Goal: Task Accomplishment & Management: Manage account settings

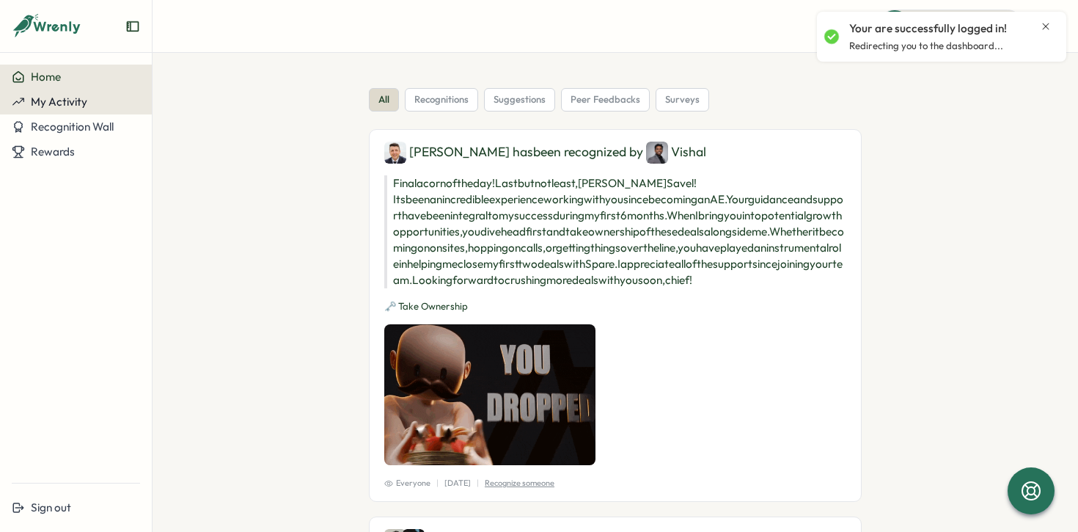
click at [62, 102] on span "My Activity" at bounding box center [59, 102] width 56 height 14
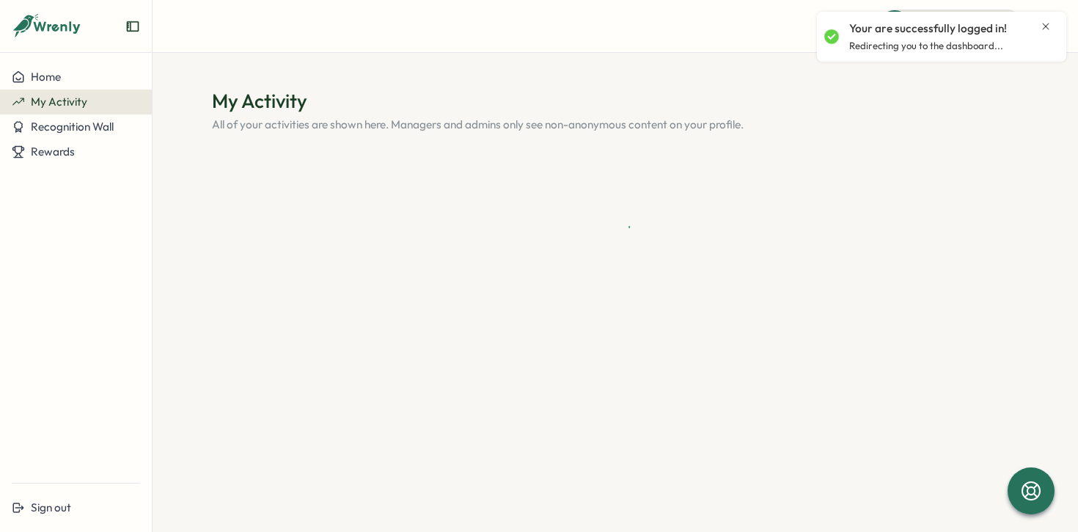
click at [1044, 28] on icon "Close notification" at bounding box center [1046, 26] width 7 height 7
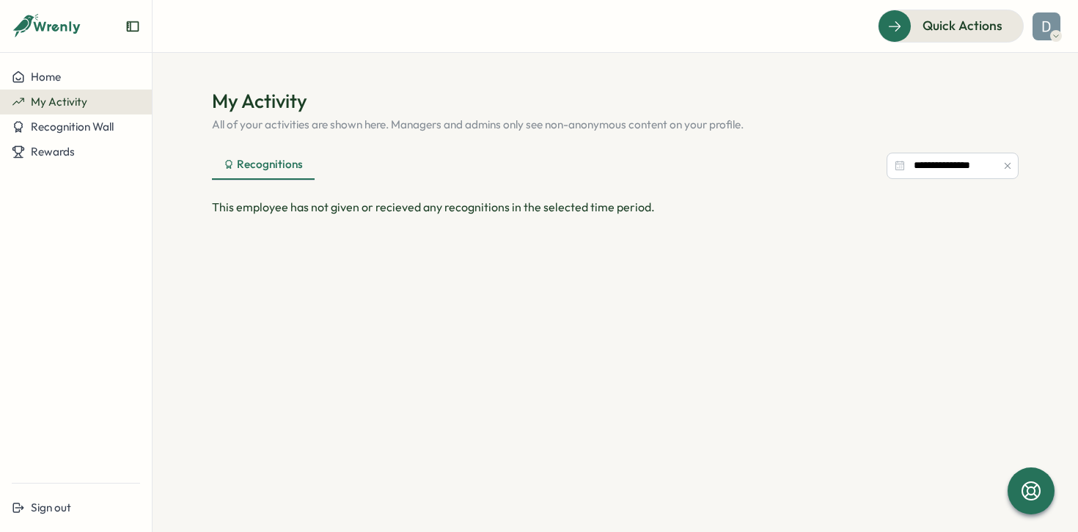
click at [258, 165] on div "Recognitions" at bounding box center [263, 164] width 79 height 16
click at [949, 169] on input "**********" at bounding box center [952, 166] width 132 height 26
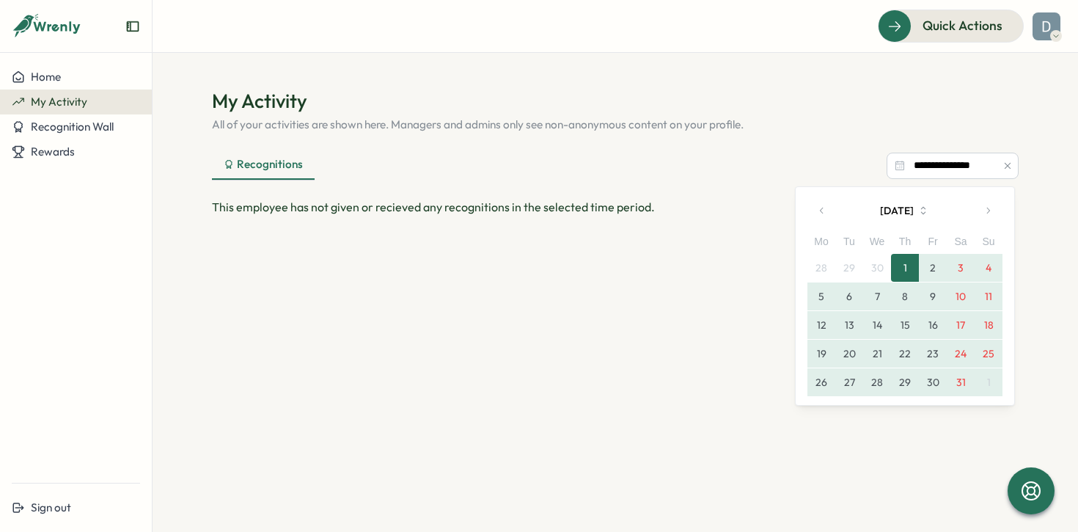
click at [823, 205] on button "button" at bounding box center [821, 210] width 29 height 29
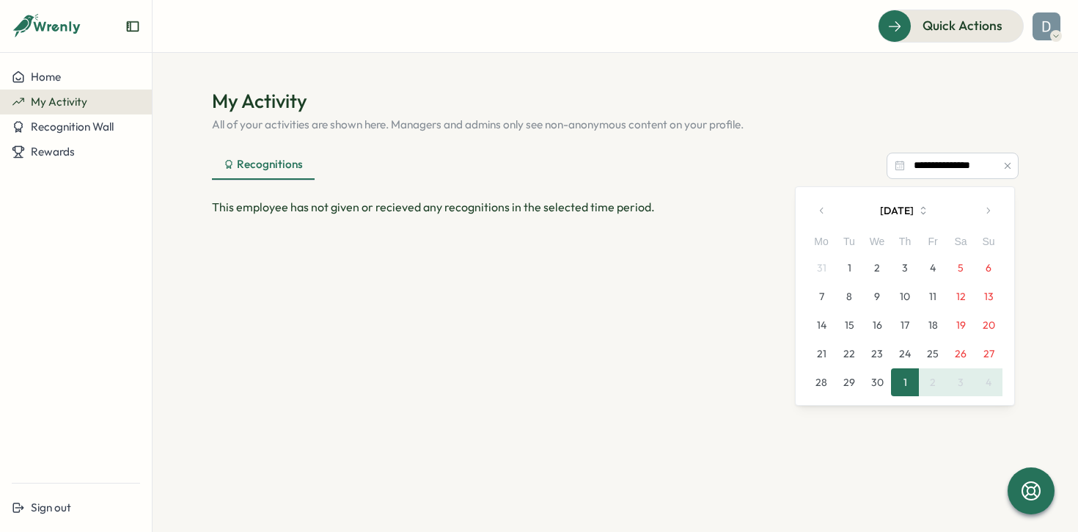
click at [992, 203] on button "button" at bounding box center [987, 210] width 29 height 29
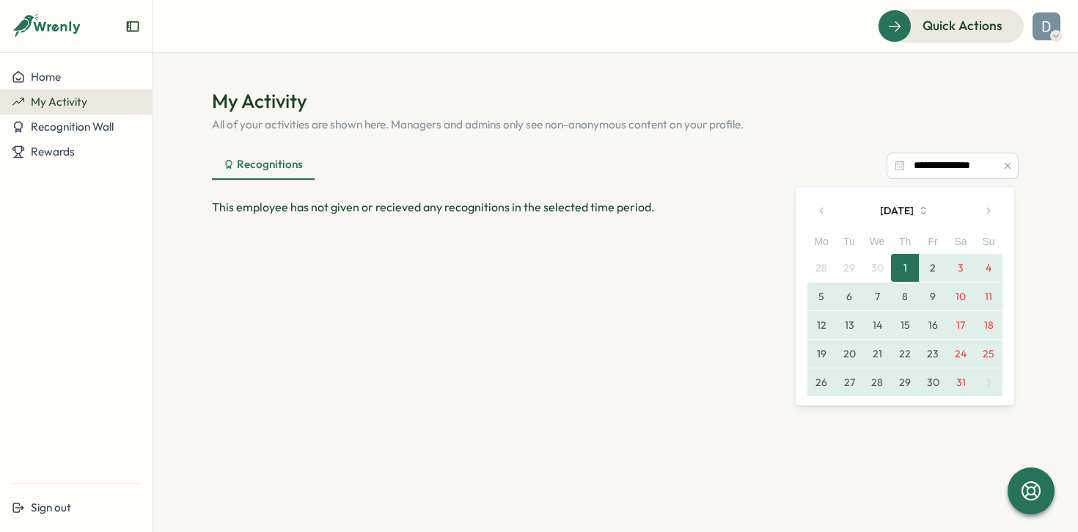
click at [991, 205] on button "button" at bounding box center [987, 210] width 29 height 29
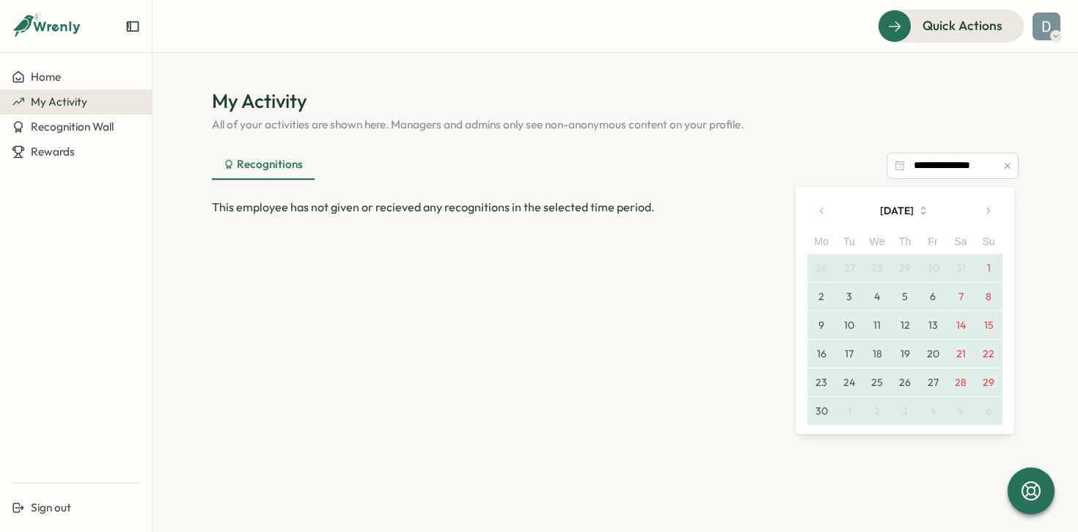
click at [991, 205] on button "button" at bounding box center [987, 210] width 29 height 29
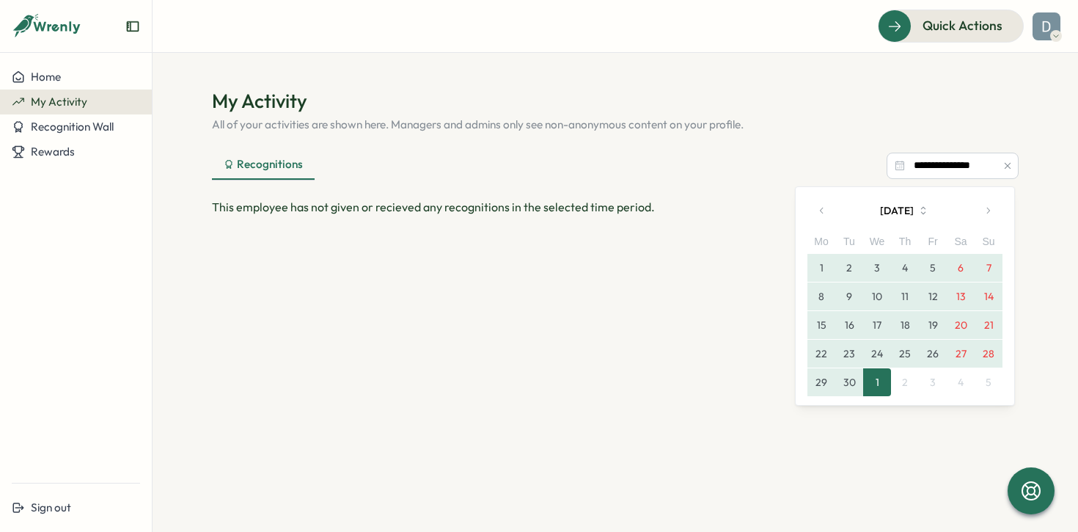
click at [890, 359] on button "24" at bounding box center [877, 353] width 28 height 28
click at [815, 270] on button "1" at bounding box center [821, 268] width 28 height 28
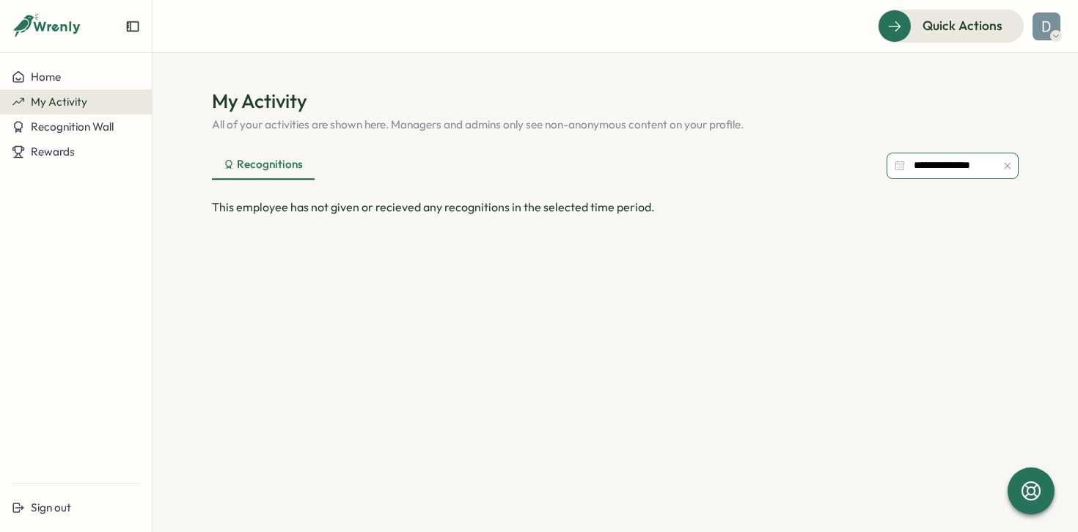
click at [943, 173] on input "**********" at bounding box center [952, 166] width 132 height 26
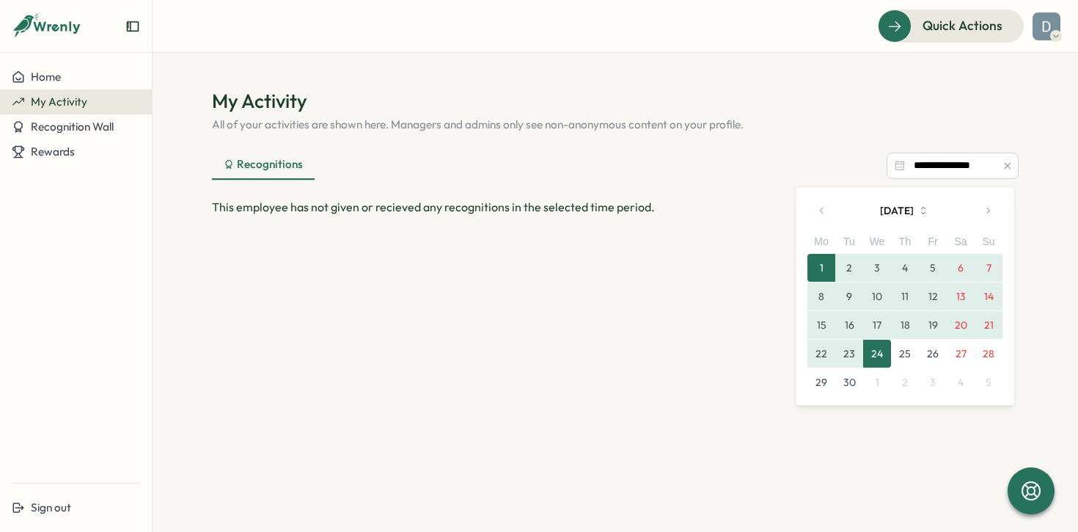
click at [855, 374] on button "30" at bounding box center [849, 382] width 28 height 28
click at [819, 266] on button "1" at bounding box center [821, 268] width 28 height 28
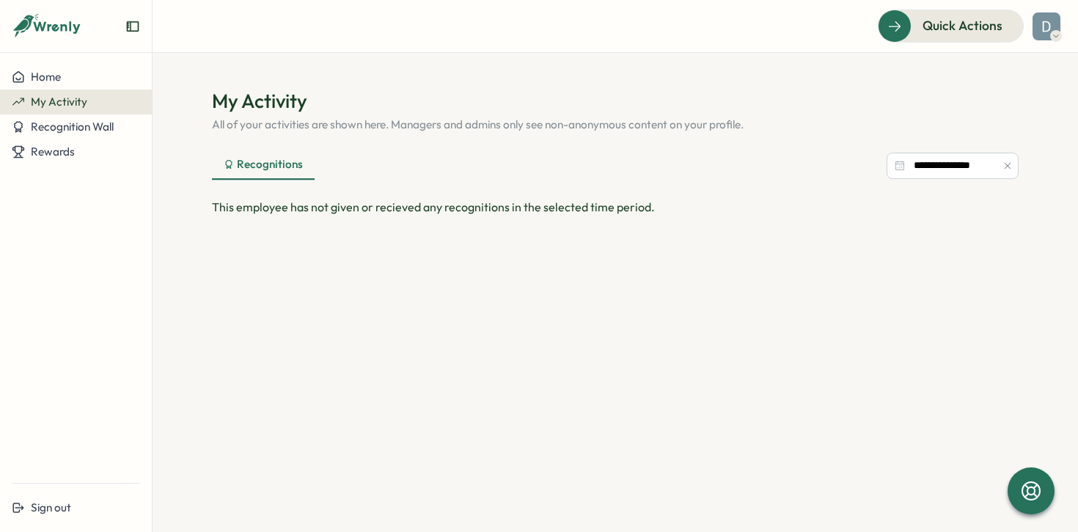
click at [495, 217] on div "This employee has not given or recieved any recognitions in the selected time p…" at bounding box center [615, 363] width 807 height 330
click at [1045, 17] on img at bounding box center [1046, 26] width 28 height 28
click at [1021, 70] on div "Edit Profile" at bounding box center [1021, 72] width 73 height 16
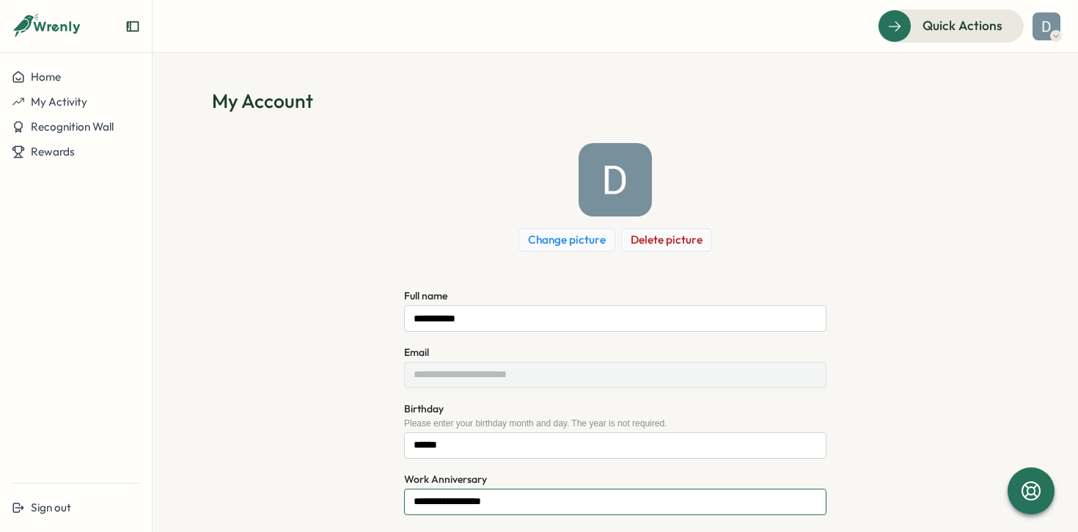
drag, startPoint x: 519, startPoint y: 504, endPoint x: 381, endPoint y: 504, distance: 137.9
click at [381, 504] on div "**********" at bounding box center [615, 355] width 807 height 425
drag, startPoint x: 515, startPoint y: 496, endPoint x: 400, endPoint y: 499, distance: 115.1
click at [404, 499] on input "**********" at bounding box center [615, 501] width 422 height 26
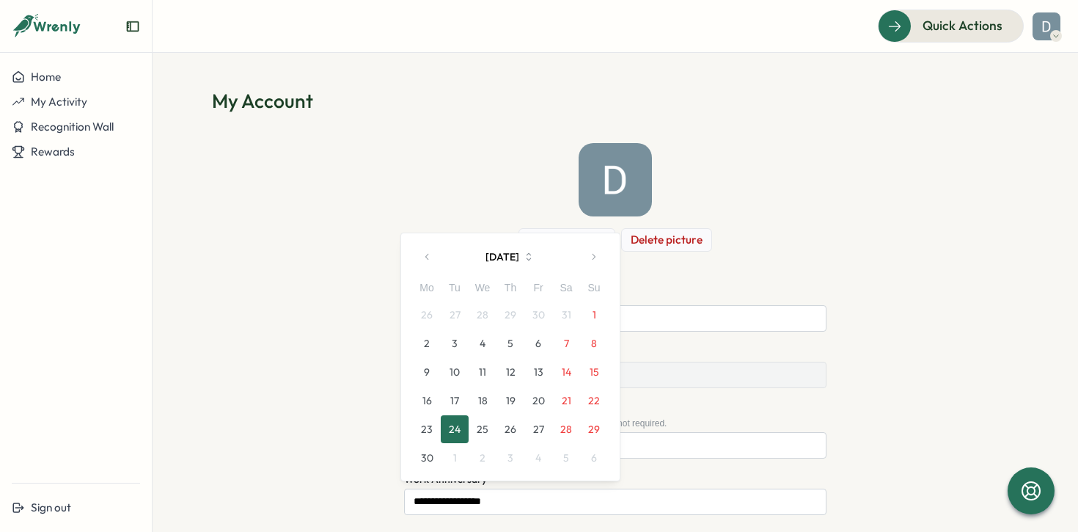
scroll to position [71, 0]
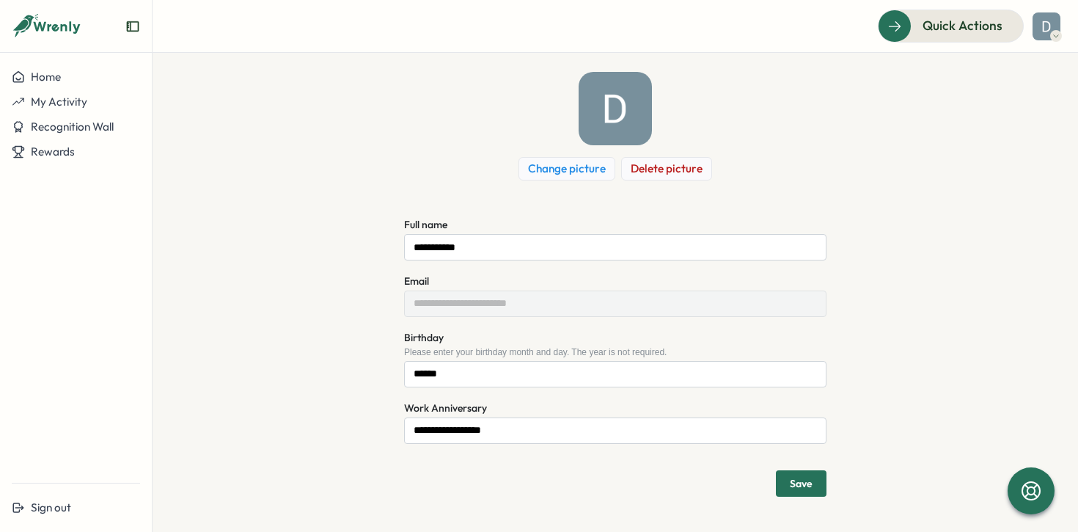
click at [449, 462] on div "Save" at bounding box center [615, 478] width 422 height 35
click at [76, 76] on div "Home" at bounding box center [76, 76] width 128 height 13
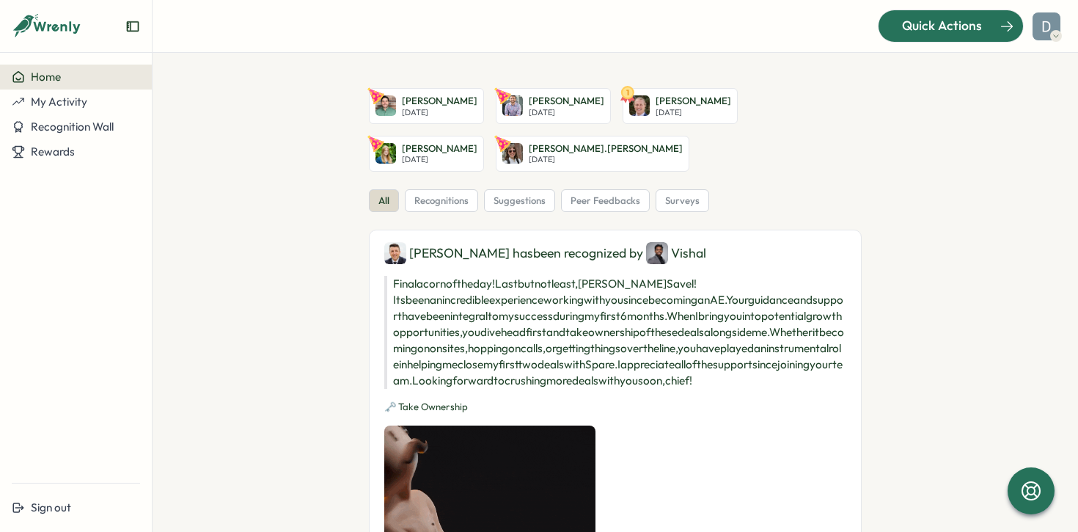
click at [966, 32] on span "Quick Actions" at bounding box center [942, 25] width 80 height 19
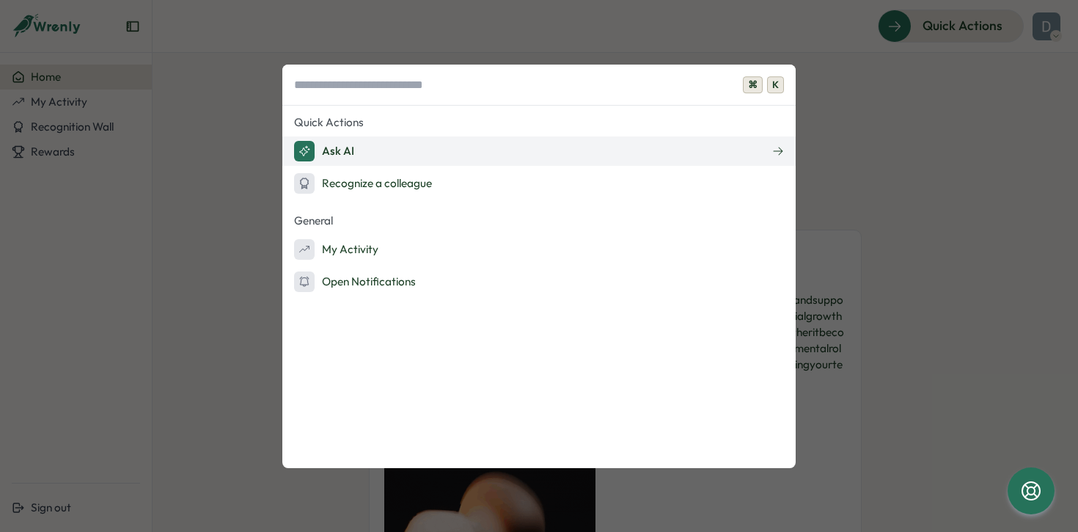
click at [481, 147] on button "Ask AI" at bounding box center [538, 150] width 513 height 29
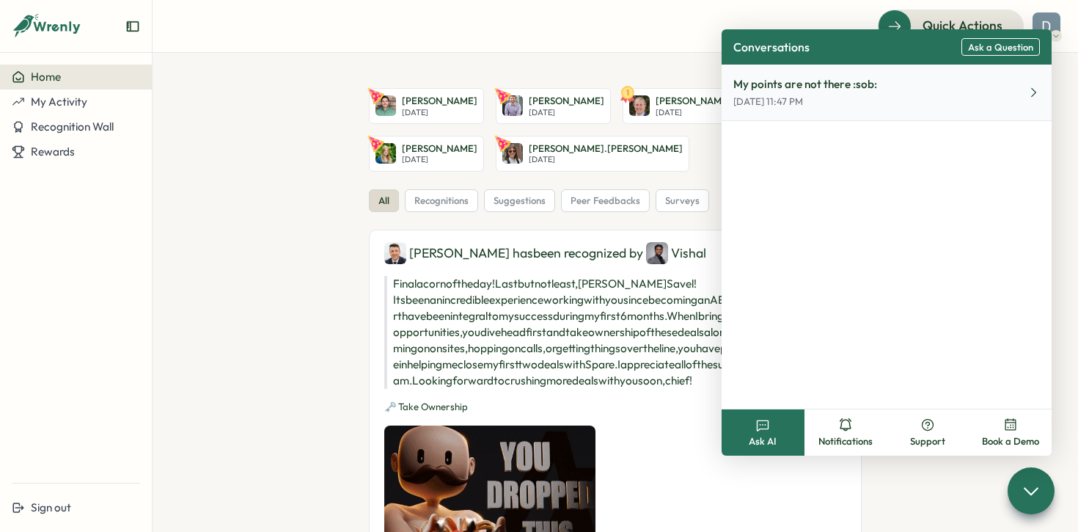
click at [837, 99] on p "[DATE] 11:47 PM" at bounding box center [805, 101] width 144 height 13
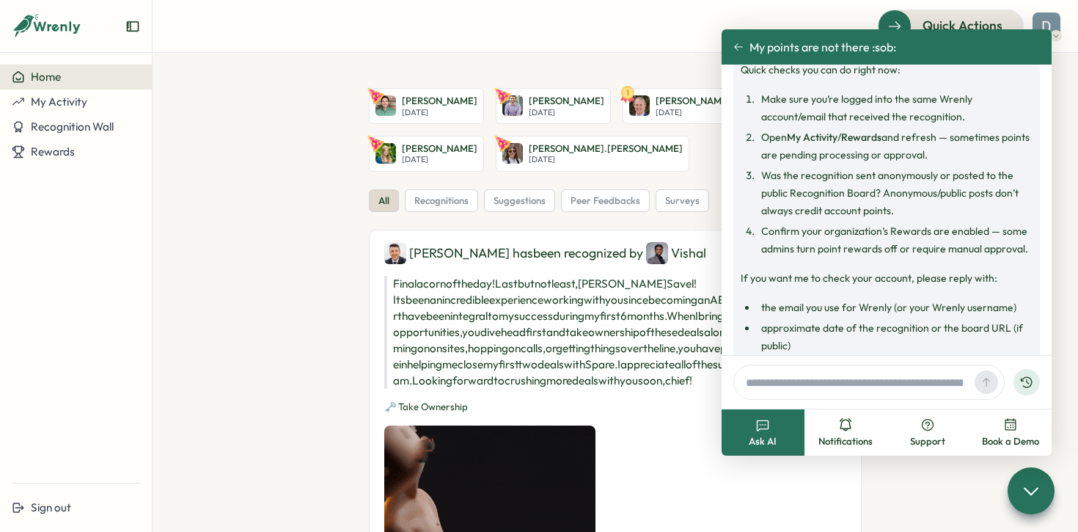
scroll to position [233, 0]
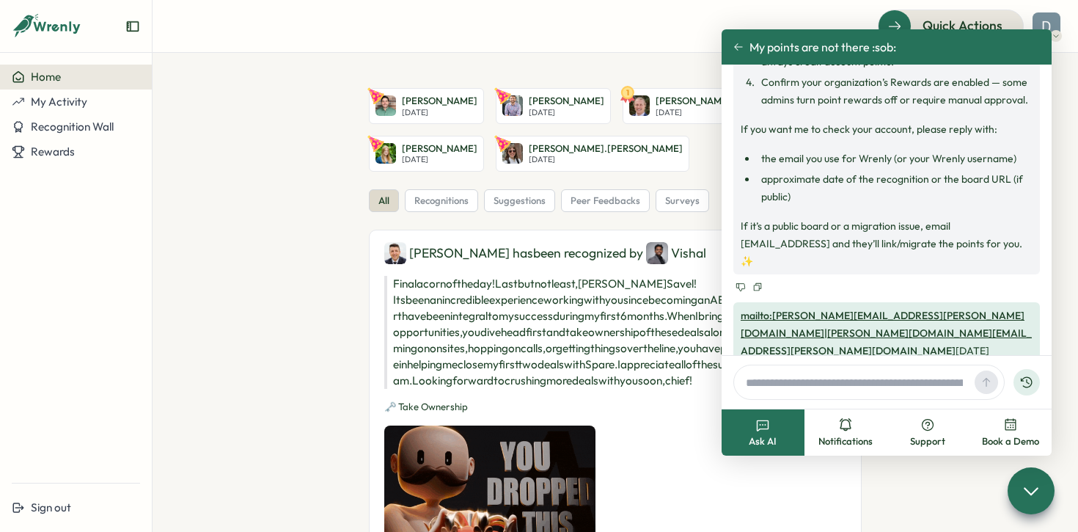
click at [805, 18] on div "Quick Actions" at bounding box center [615, 26] width 890 height 32
click at [845, 443] on span "Notifications" at bounding box center [845, 441] width 54 height 13
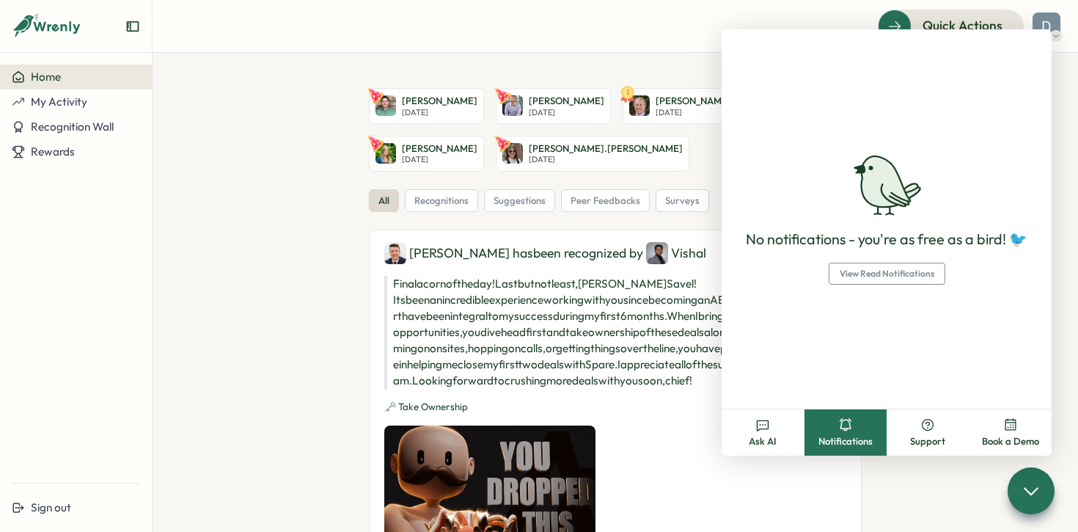
click at [773, 25] on div "Quick Actions" at bounding box center [615, 26] width 890 height 32
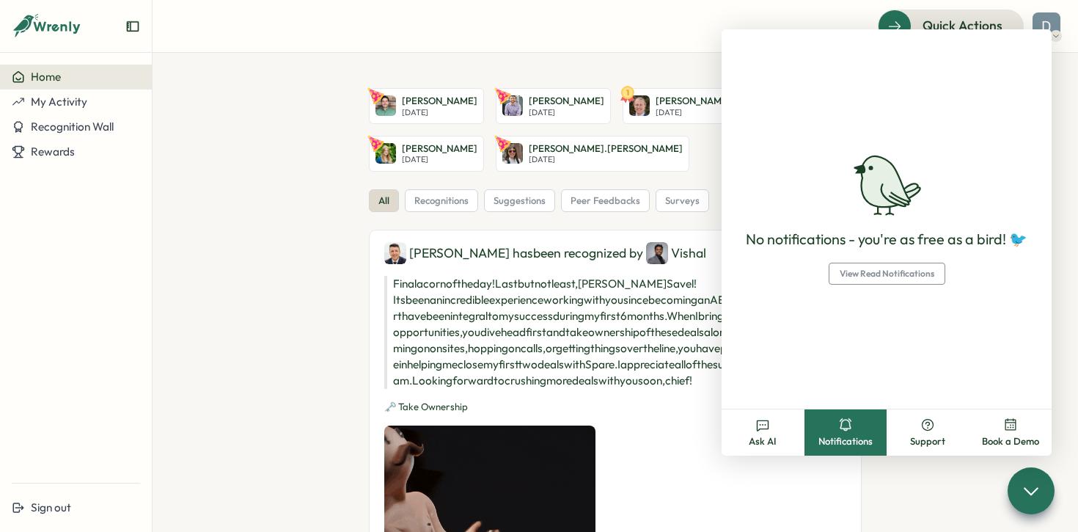
click at [841, 16] on div "Quick Actions" at bounding box center [615, 26] width 890 height 32
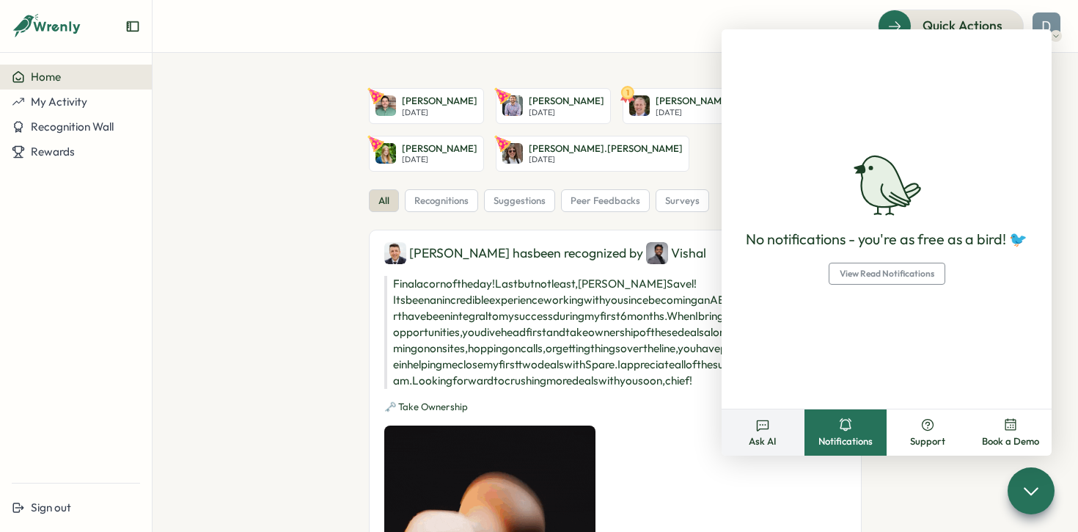
click at [779, 425] on button "Ask AI" at bounding box center [763, 432] width 83 height 46
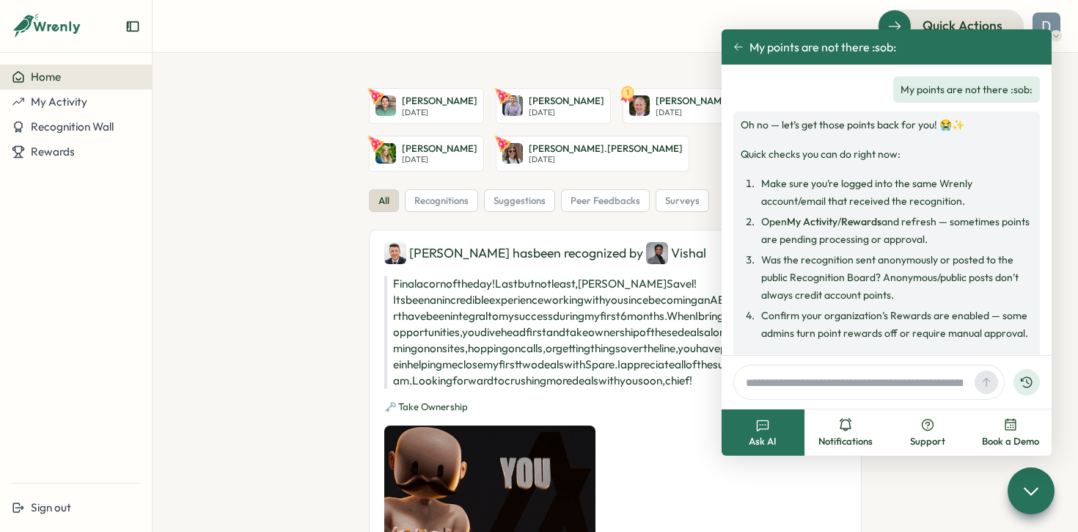
click at [779, 425] on button "Ask AI" at bounding box center [763, 432] width 83 height 46
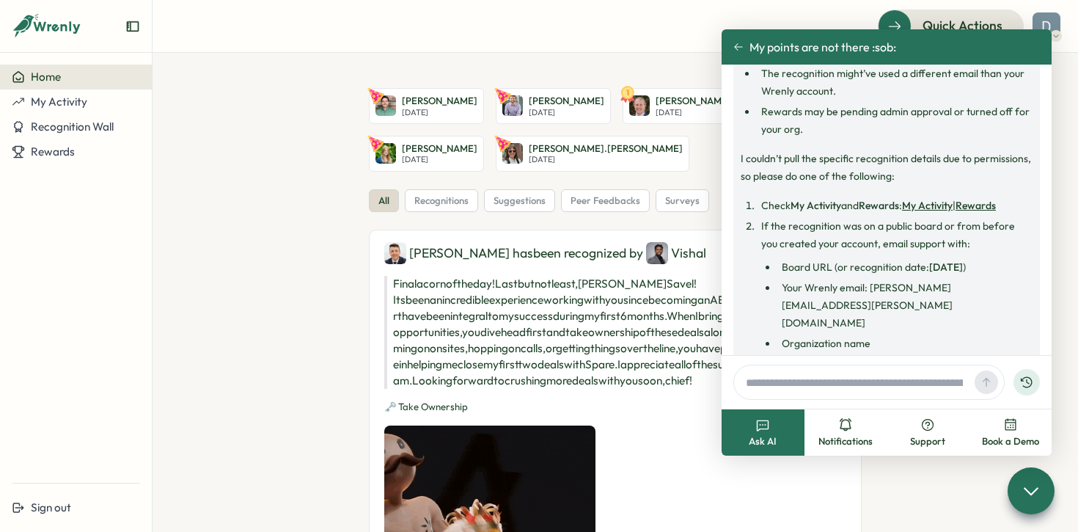
scroll to position [742, 0]
